Goal: Find specific page/section: Find specific page/section

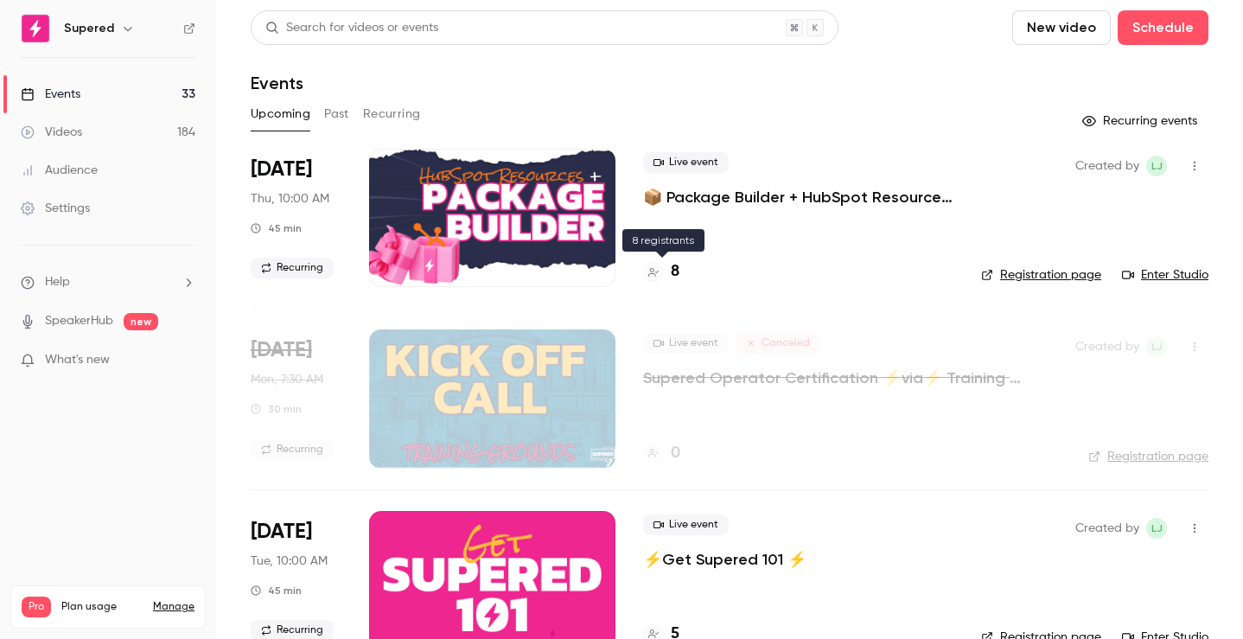
click at [675, 275] on h4 "8" at bounding box center [675, 271] width 9 height 23
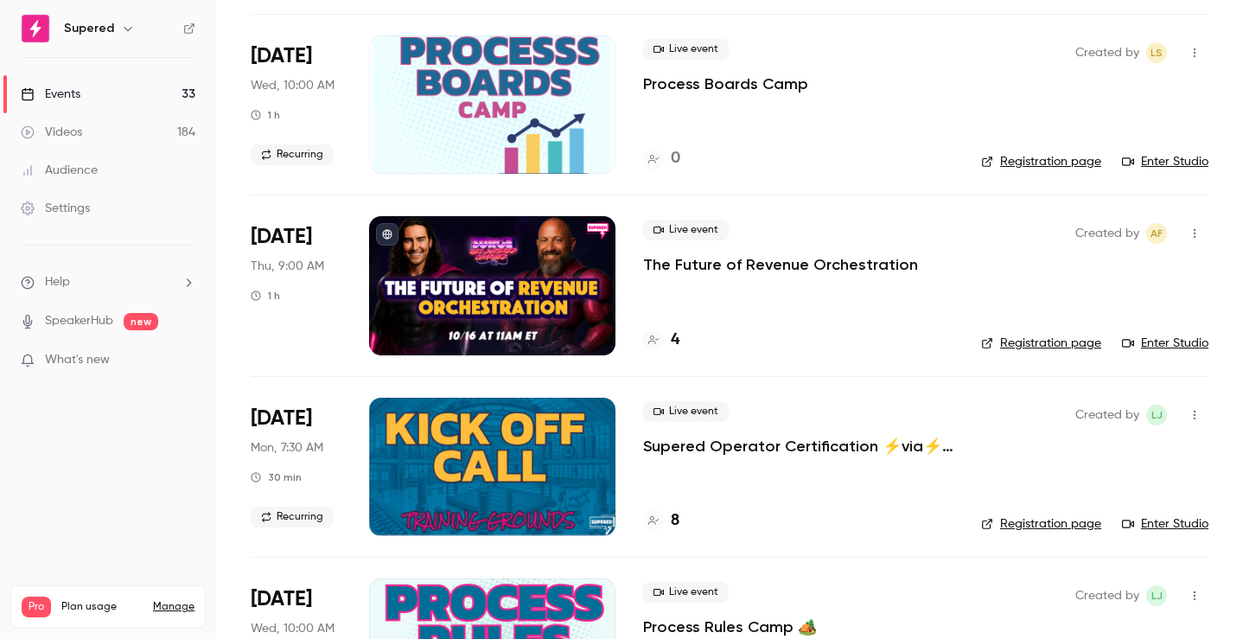
scroll to position [713, 0]
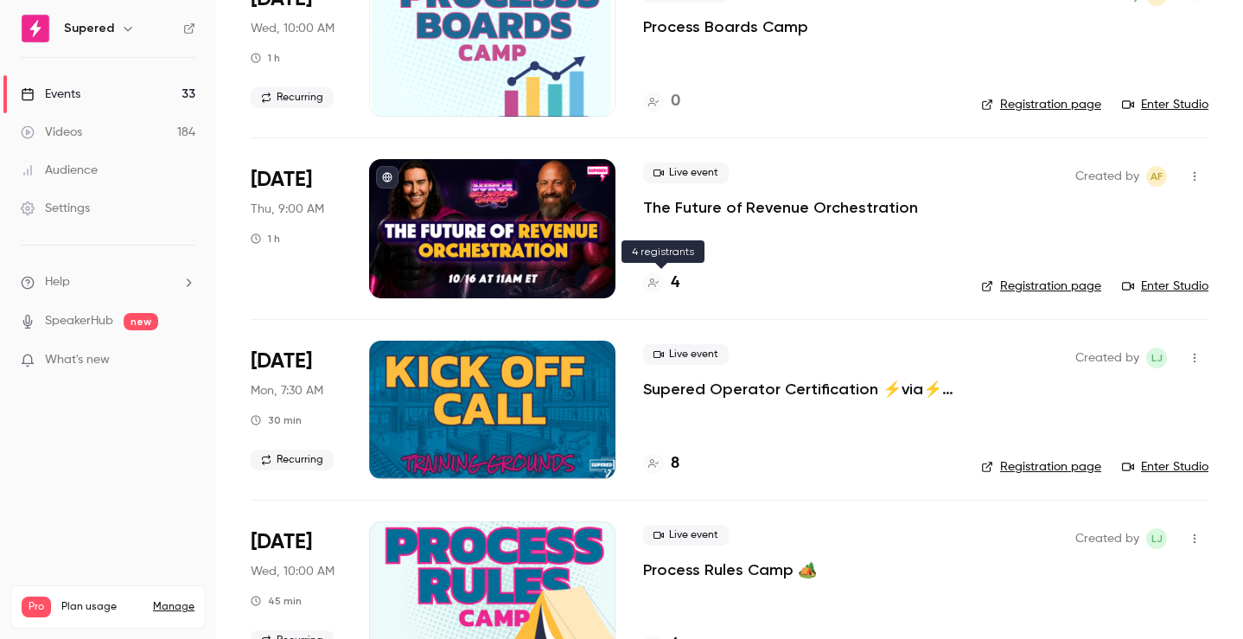
click at [672, 284] on h4 "4" at bounding box center [675, 282] width 9 height 23
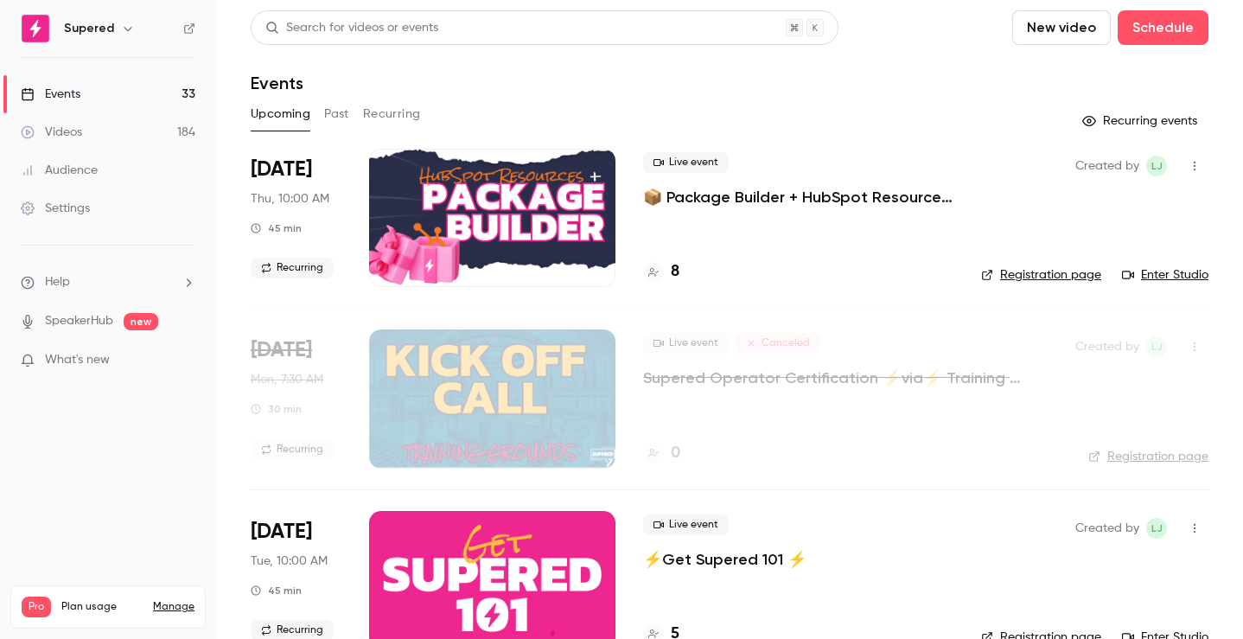
click at [1147, 274] on link "Enter Studio" at bounding box center [1165, 274] width 86 height 17
